Goal: Check status: Check status

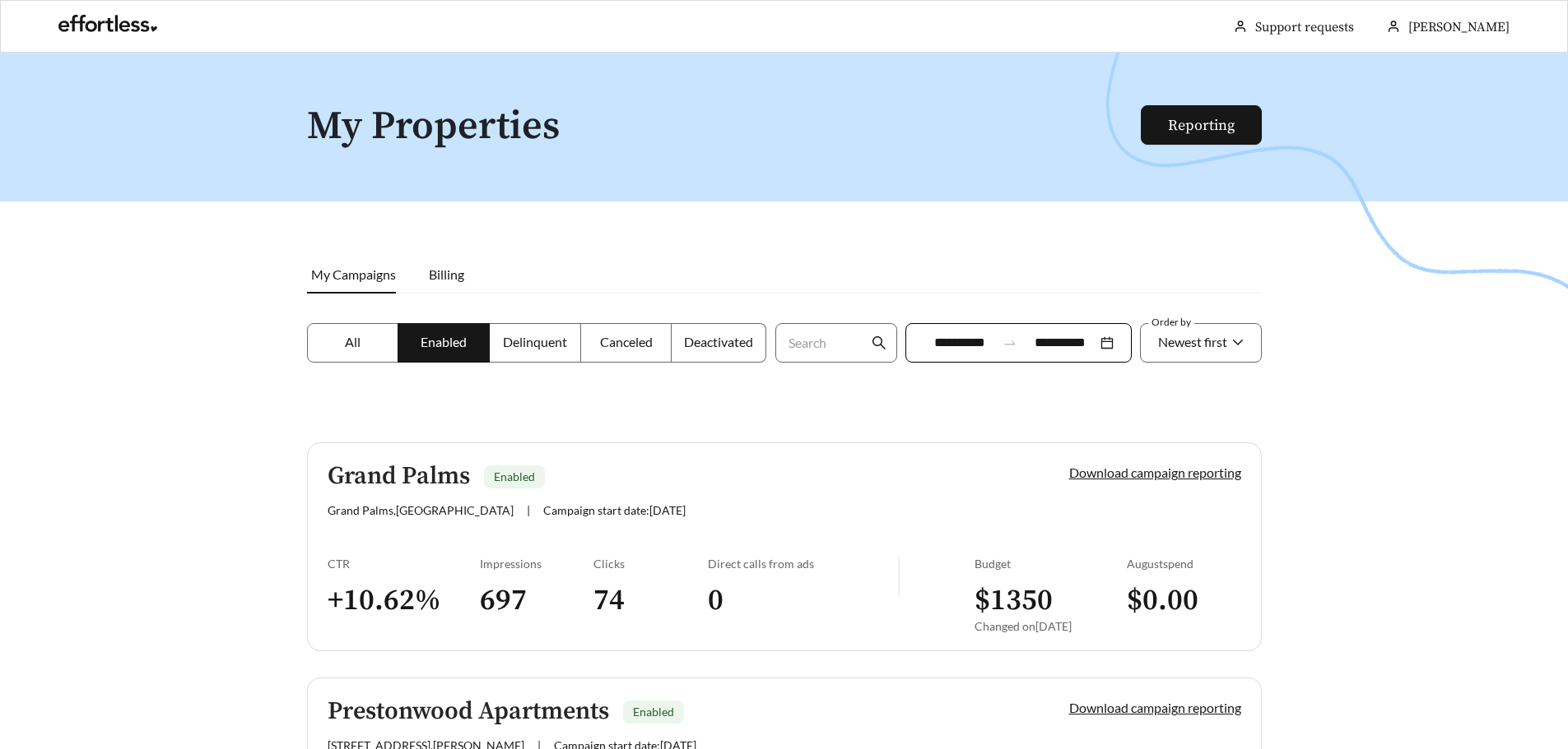
scroll to position [1043, 0]
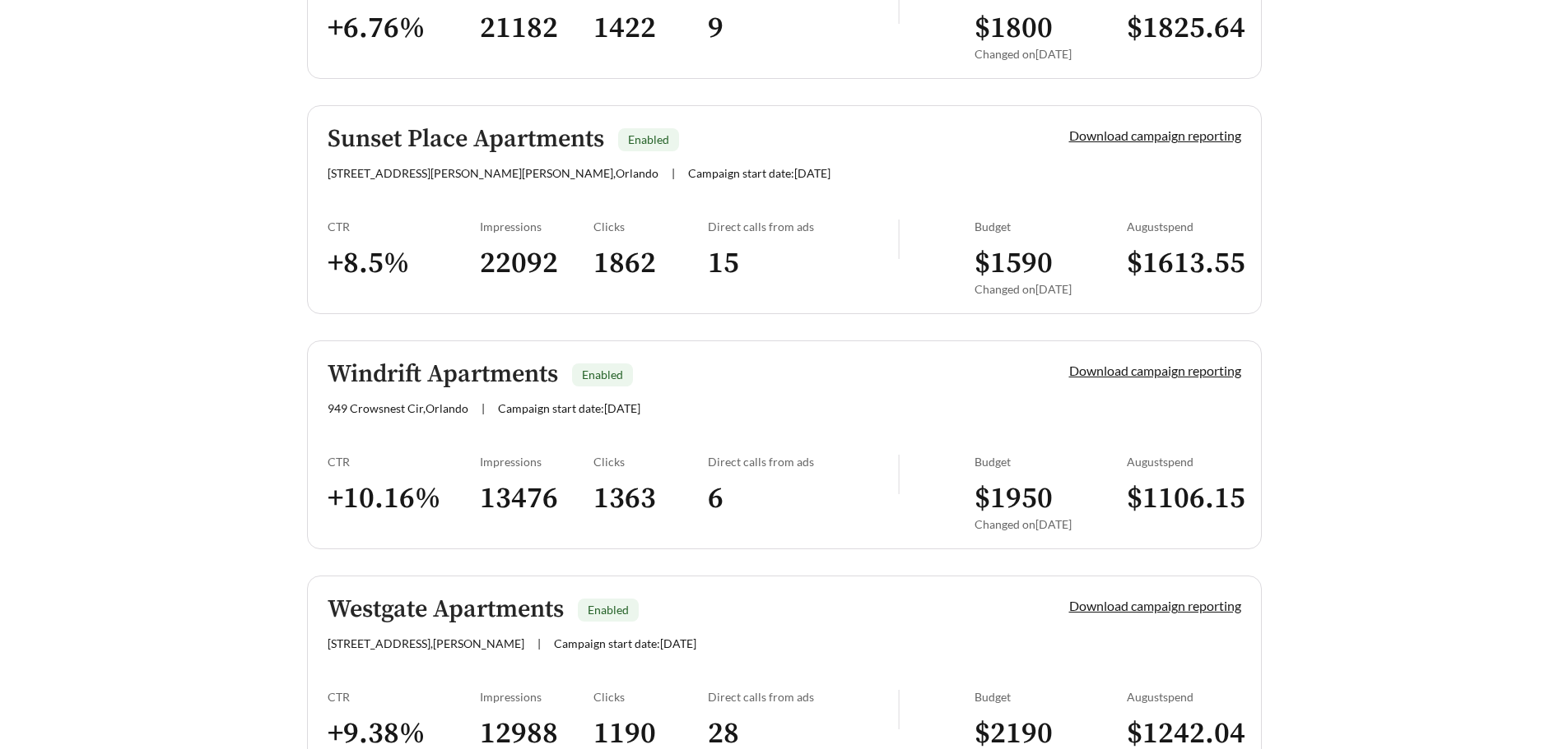
click at [474, 392] on div "Windrift Apartments Enabled [STREET_ADDRESS] | Campaign start date: [DATE]" at bounding box center [670, 388] width 686 height 54
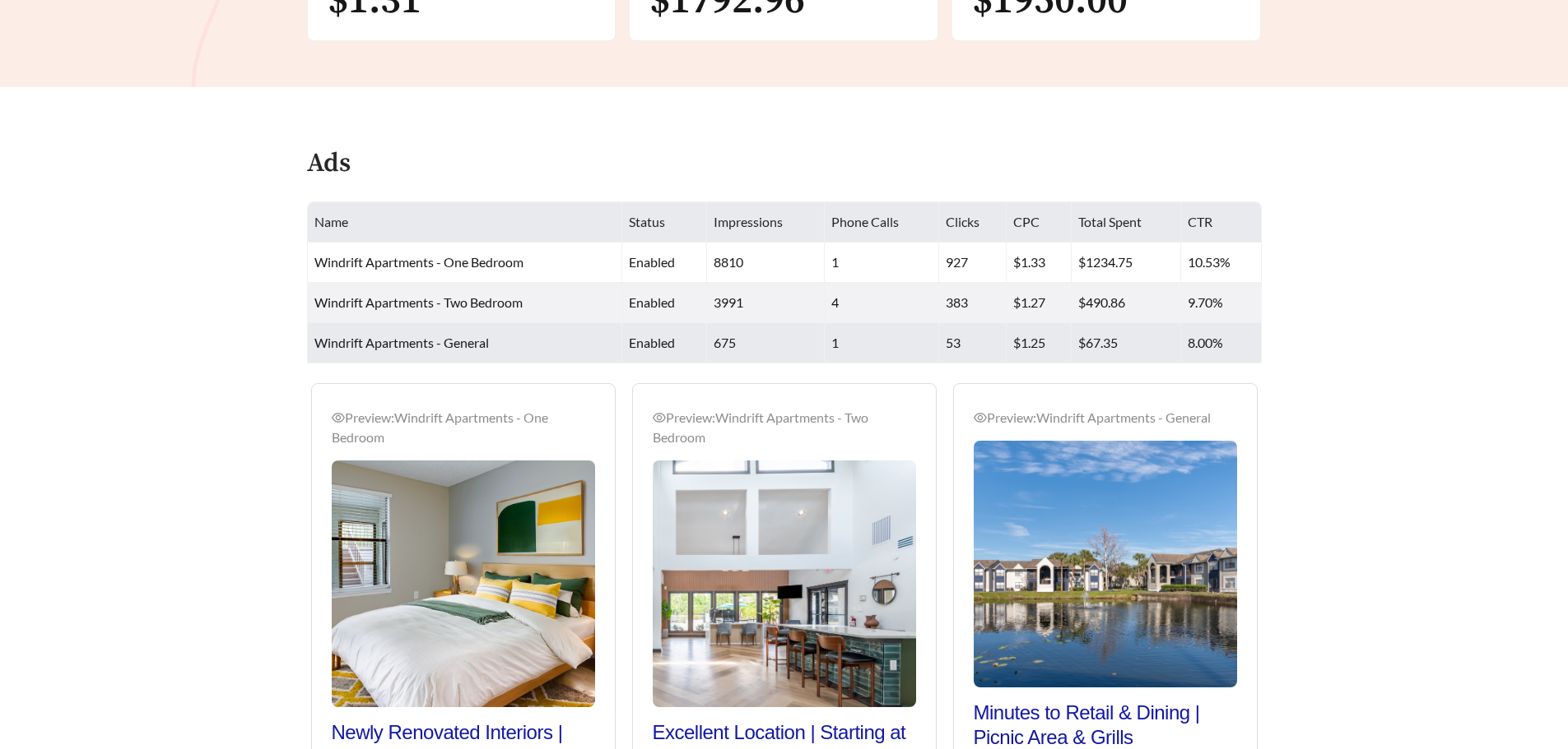
scroll to position [576, 0]
